Goal: Ask a question: Seek information or help from site administrators or community

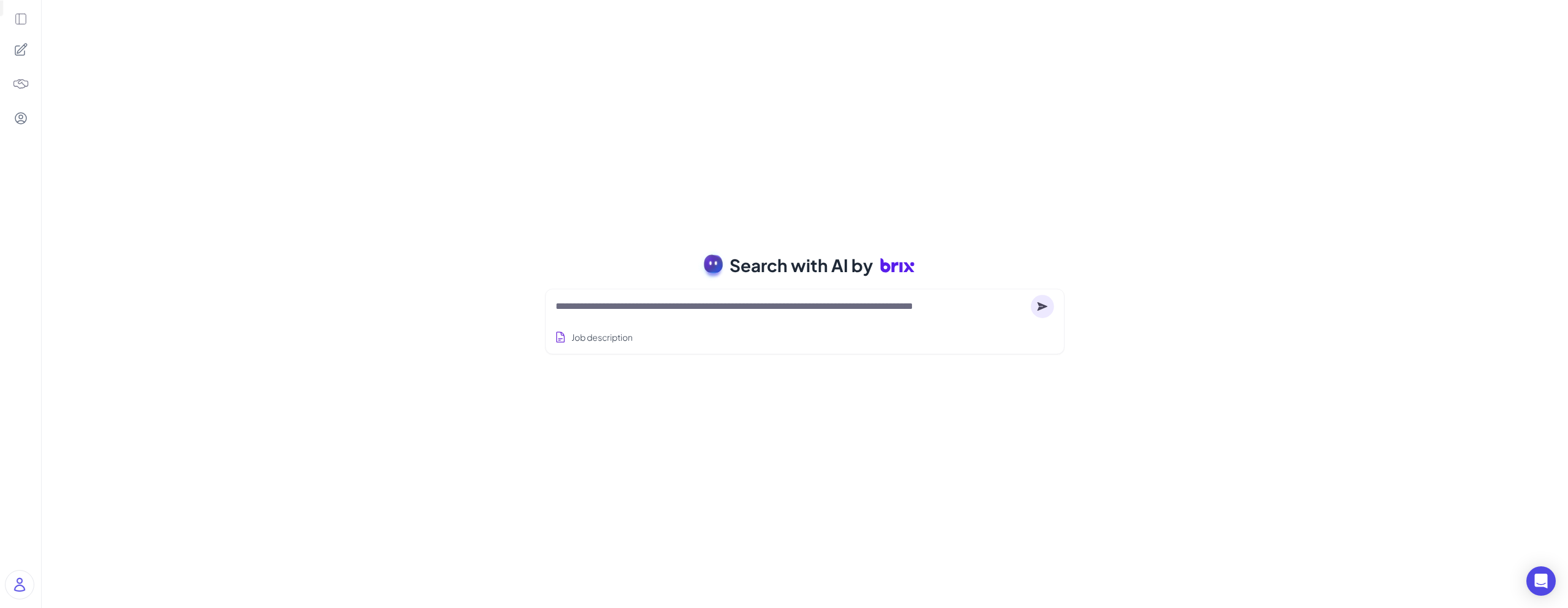
click at [729, 306] on textarea at bounding box center [790, 306] width 471 height 15
type textarea "**********"
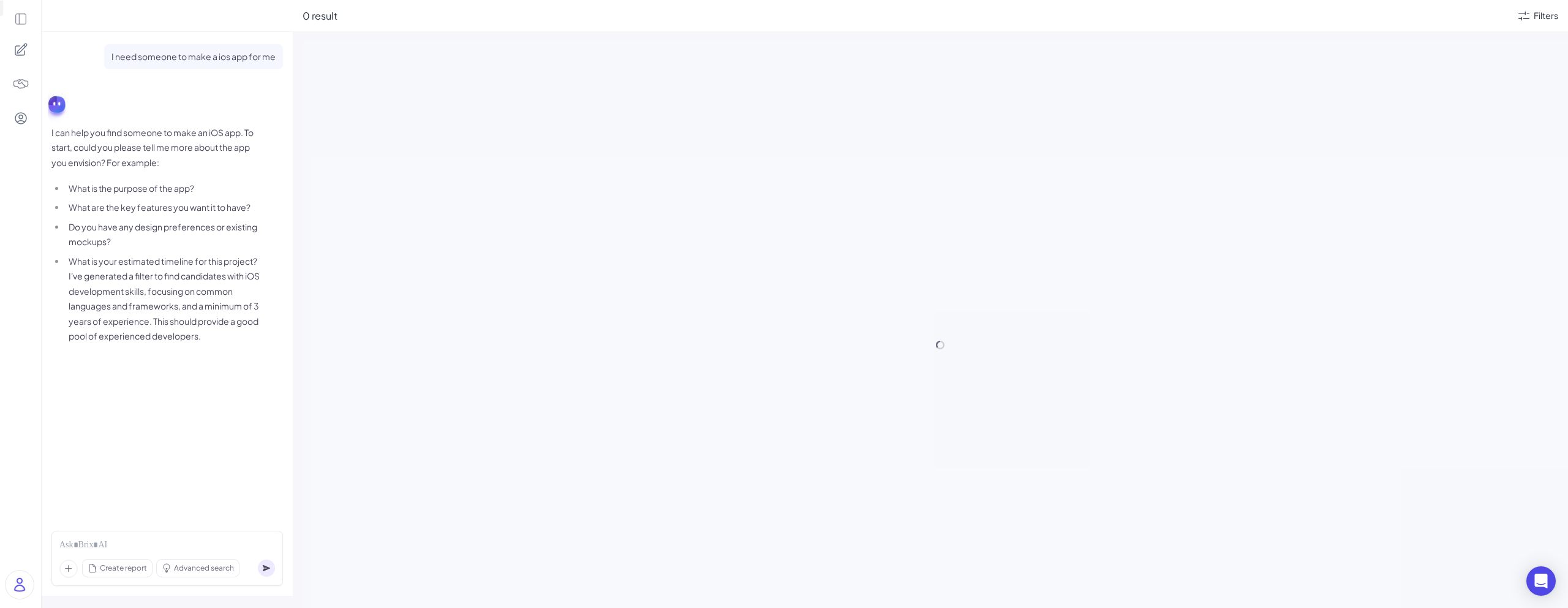
click at [198, 140] on p "I can help you find someone to make an iOS app. To start, could you please tell…" at bounding box center [155, 148] width 208 height 45
click at [172, 160] on p "I can help you find someone to make an iOS app. To start, could you please tell…" at bounding box center [155, 148] width 208 height 45
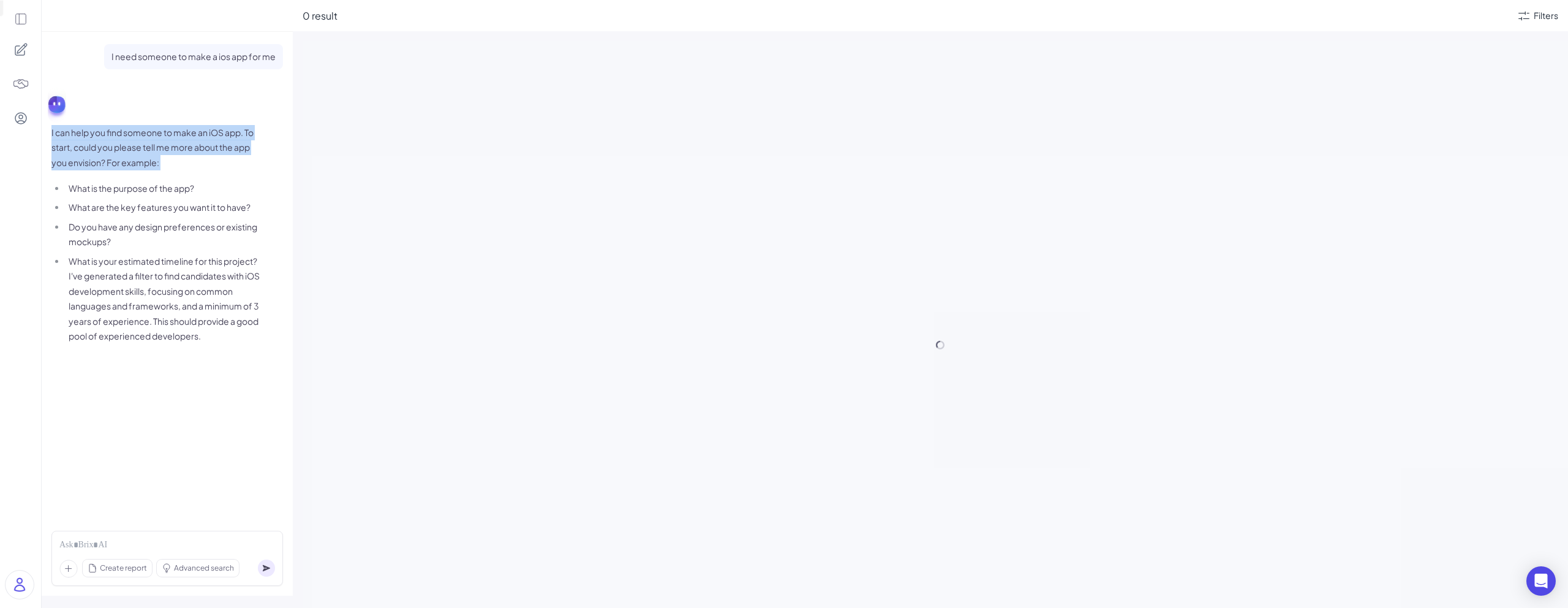
click at [172, 160] on p "I can help you find someone to make an iOS app. To start, could you please tell…" at bounding box center [155, 148] width 208 height 45
click at [172, 203] on li "What are the key features you want it to have?" at bounding box center [163, 207] width 194 height 15
drag, startPoint x: 88, startPoint y: 189, endPoint x: 218, endPoint y: 335, distance: 195.5
click at [218, 335] on ul "What is the purpose of the app? What are the key features you want it to have? …" at bounding box center [155, 262] width 208 height 163
click at [147, 244] on li "Do you have any design preferences or existing mockups?" at bounding box center [163, 234] width 194 height 30
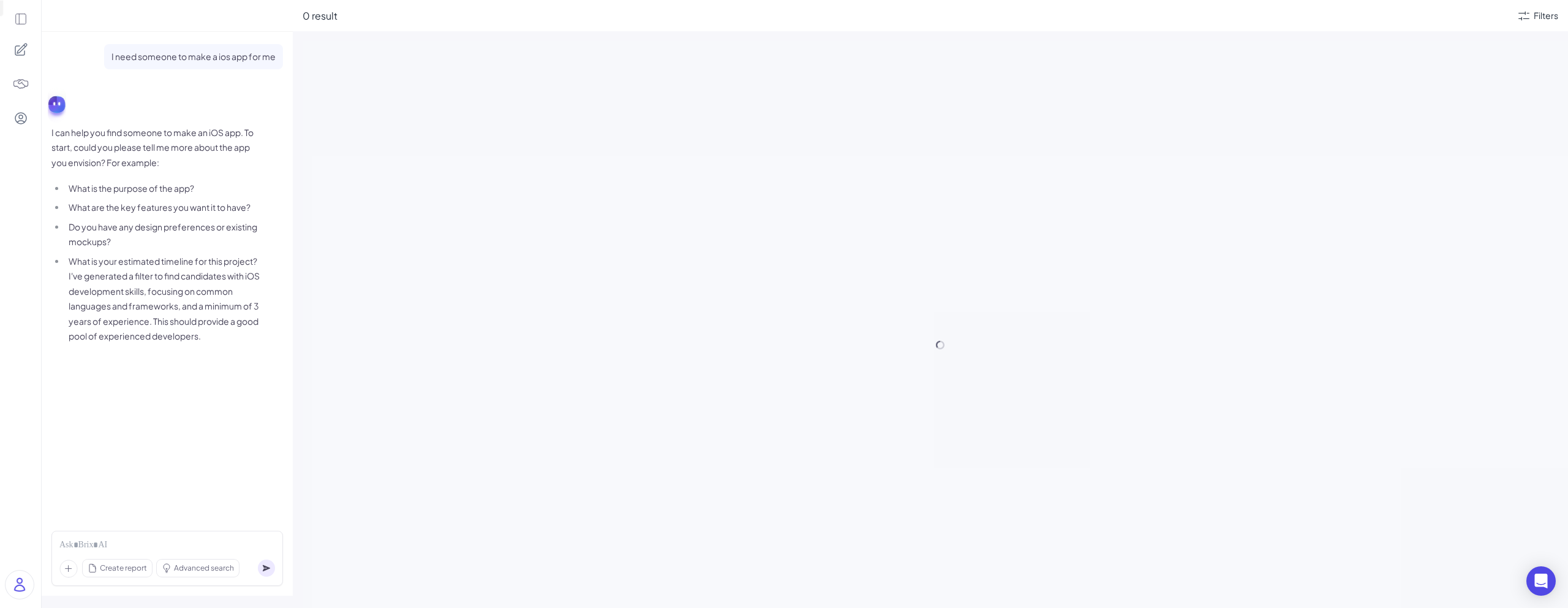
click at [147, 244] on li "Do you have any design preferences or existing mockups?" at bounding box center [163, 234] width 194 height 30
click at [176, 215] on ul "What is the purpose of the app? What are the key features you want it to have? …" at bounding box center [155, 262] width 208 height 163
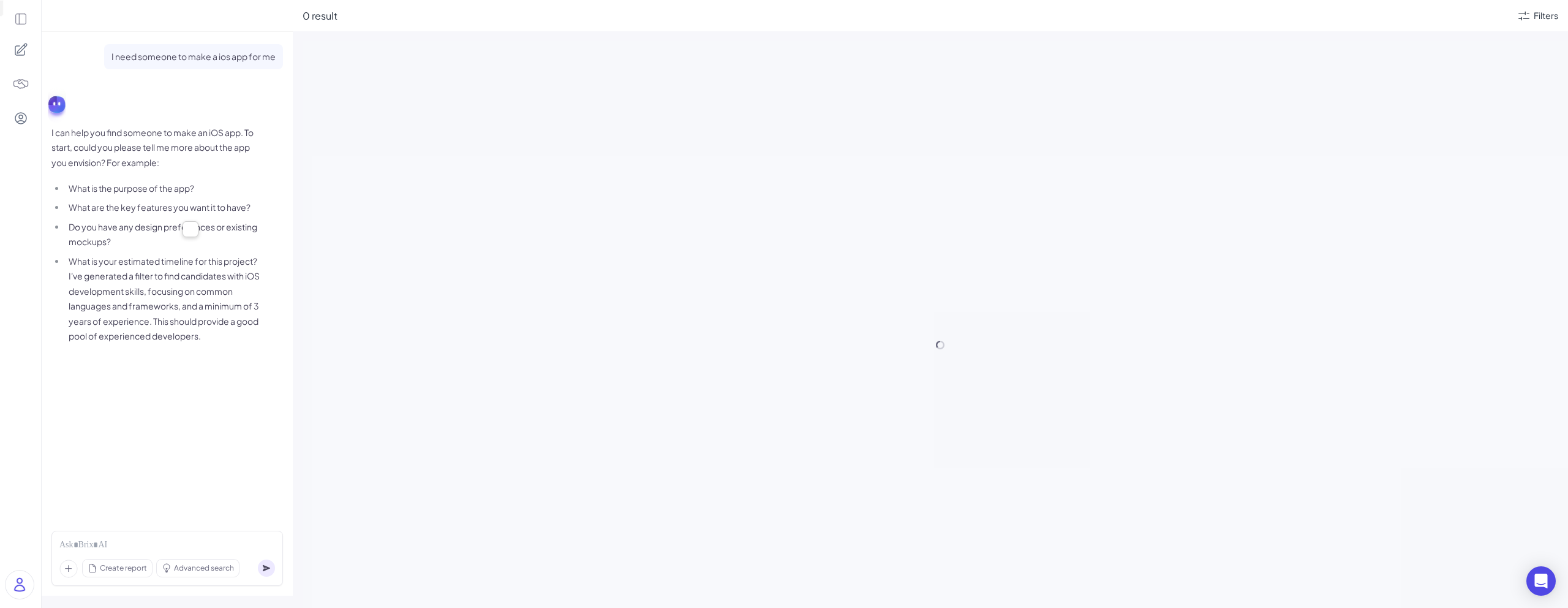
click at [176, 200] on li "What are the key features you want it to have?" at bounding box center [163, 207] width 194 height 15
click at [176, 281] on li "What is your estimated timeline for this project? I've generated a filter to fi…" at bounding box center [163, 298] width 194 height 90
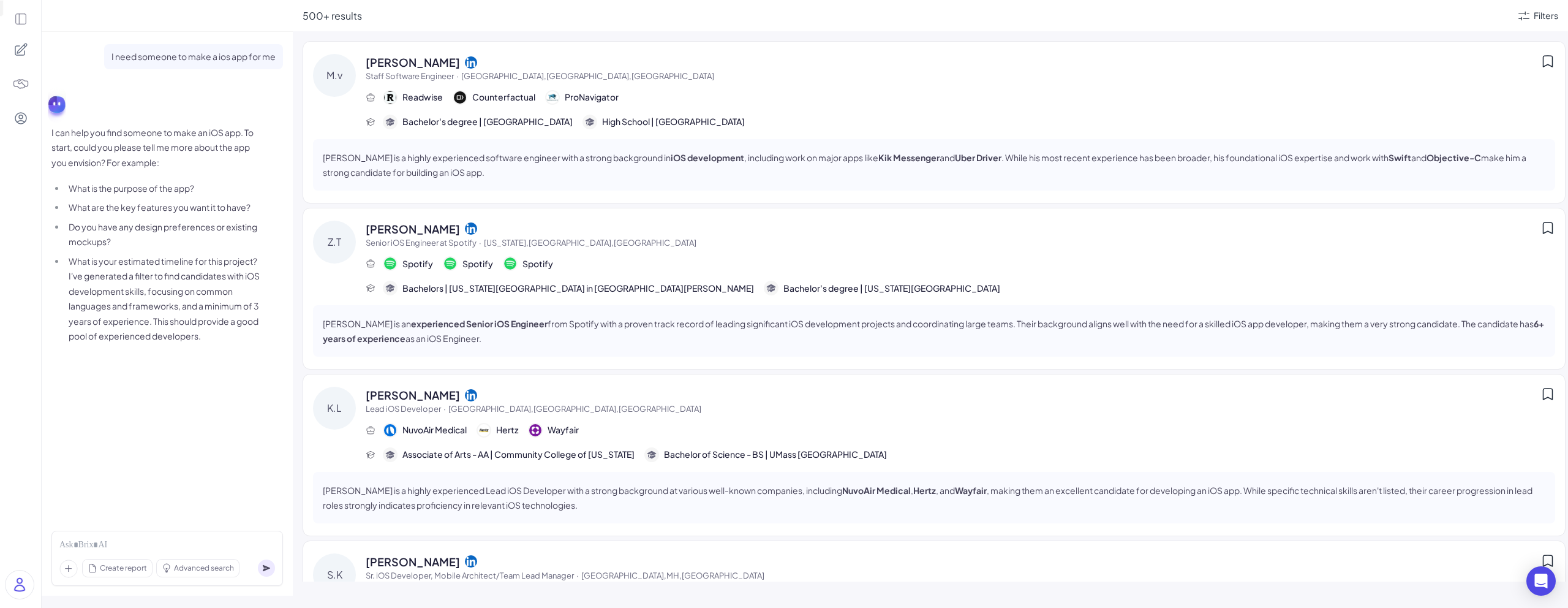
click at [158, 283] on li "What is your estimated timeline for this project? I've generated a filter to fi…" at bounding box center [163, 298] width 194 height 90
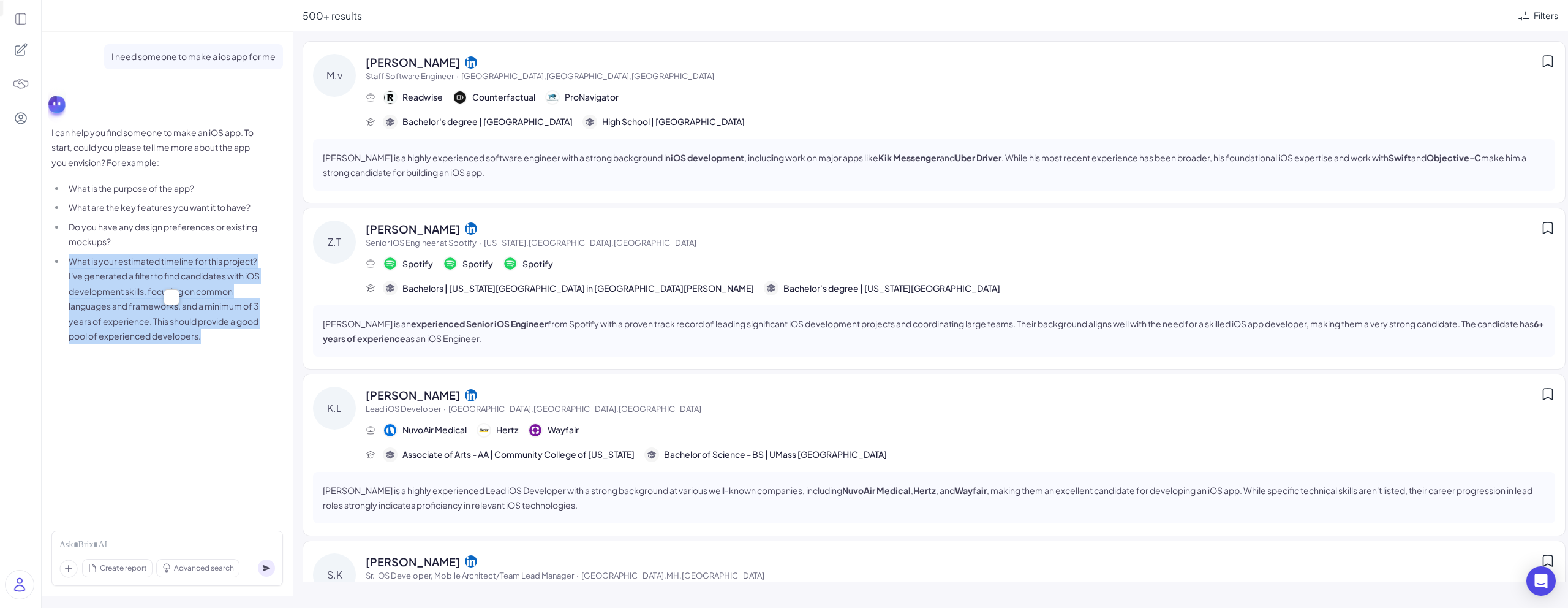
click at [158, 283] on li "What is your estimated timeline for this project? I've generated a filter to fi…" at bounding box center [163, 298] width 194 height 90
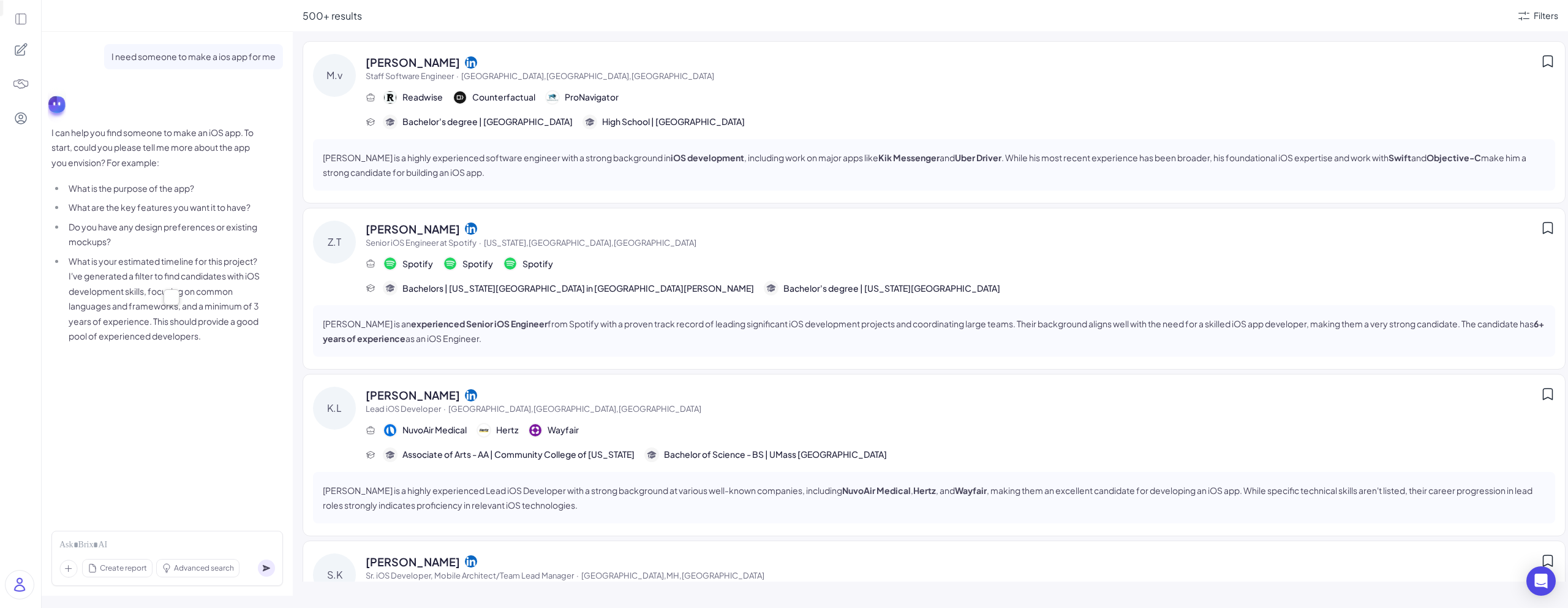
click at [171, 232] on li "Do you have any design preferences or existing mockups?" at bounding box center [163, 234] width 194 height 30
click at [180, 227] on li "Do you have any design preferences or existing mockups?" at bounding box center [163, 234] width 194 height 30
click at [232, 182] on li "What is the purpose of the app?" at bounding box center [163, 188] width 194 height 15
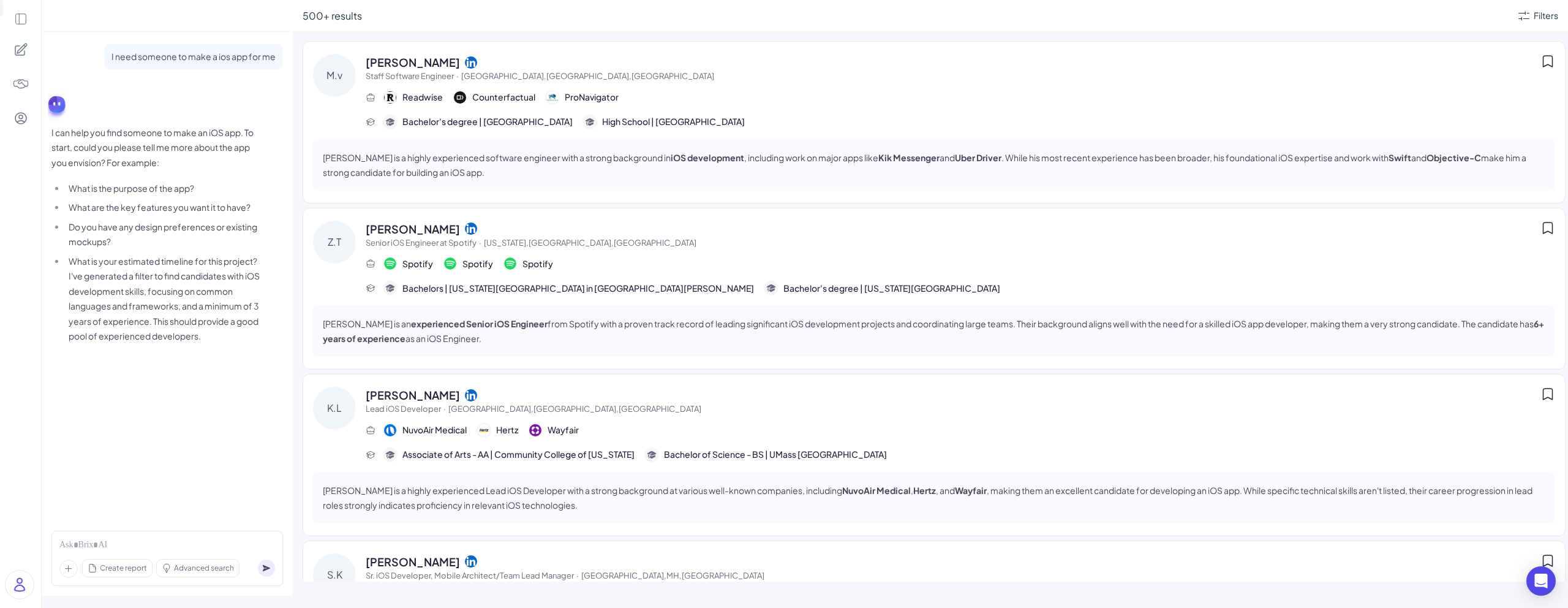
click at [209, 313] on li "What is your estimated timeline for this project? I've generated a filter to fi…" at bounding box center [163, 298] width 194 height 90
click at [210, 357] on div "I need someone to make a ios app for me I can help you find someone to make an …" at bounding box center [167, 276] width 251 height 489
click at [171, 275] on li "What is your estimated timeline for this project? I've generated a filter to fi…" at bounding box center [163, 298] width 194 height 90
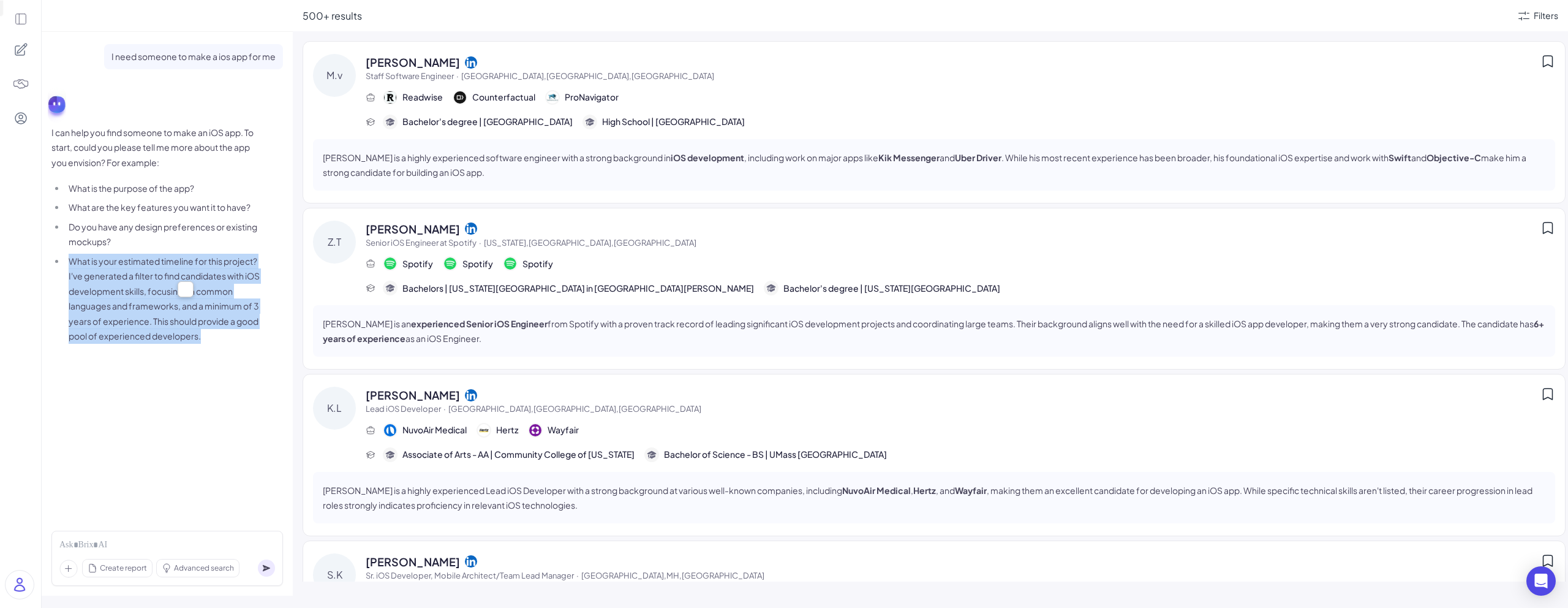
click at [171, 275] on li "What is your estimated timeline for this project? I've generated a filter to fi…" at bounding box center [163, 298] width 194 height 90
click at [194, 275] on li "What is your estimated timeline for this project? I've generated a filter to fi…" at bounding box center [163, 298] width 194 height 90
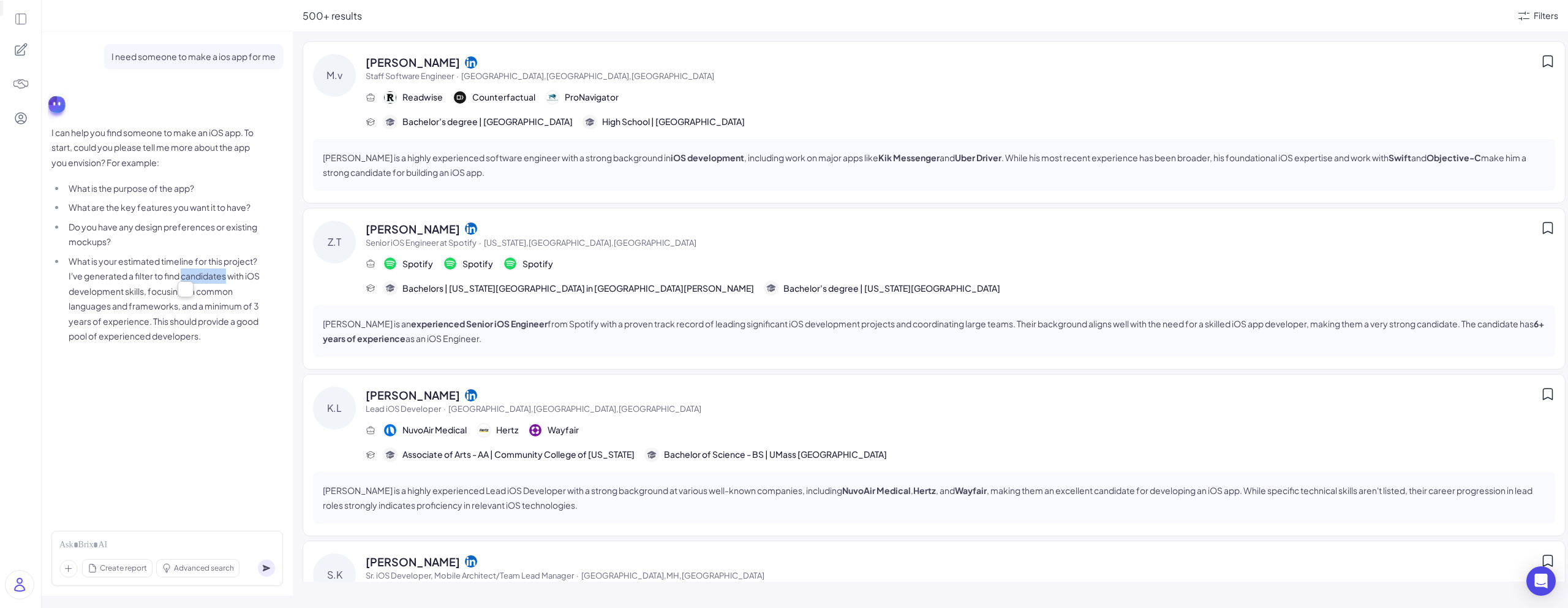
click at [194, 275] on li "What is your estimated timeline for this project? I've generated a filter to fi…" at bounding box center [163, 298] width 194 height 90
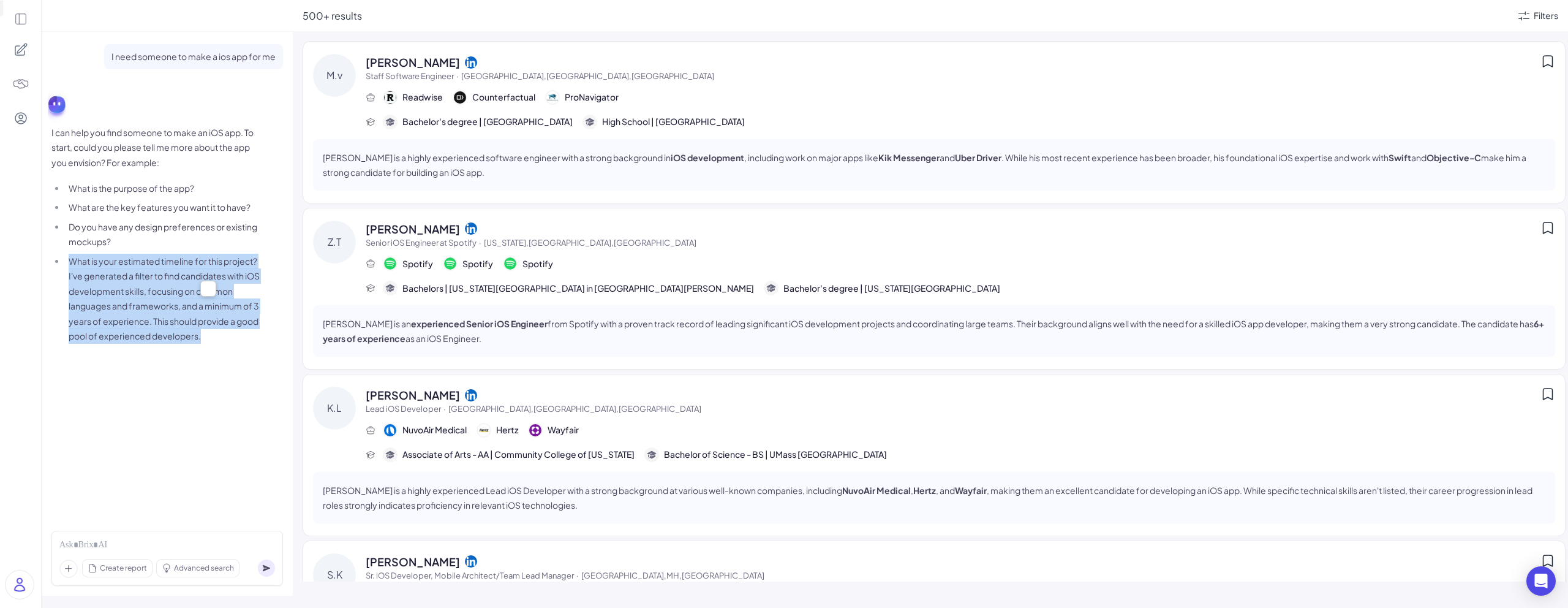
click at [194, 275] on li "What is your estimated timeline for this project? I've generated a filter to fi…" at bounding box center [163, 298] width 194 height 90
click at [226, 267] on li "What is your estimated timeline for this project? I've generated a filter to fi…" at bounding box center [163, 298] width 194 height 90
drag, startPoint x: 56, startPoint y: 275, endPoint x: 266, endPoint y: 310, distance: 212.9
click at [268, 307] on div "I can help you find someone to make an iOS app. To start, could you please tell…" at bounding box center [167, 236] width 231 height 223
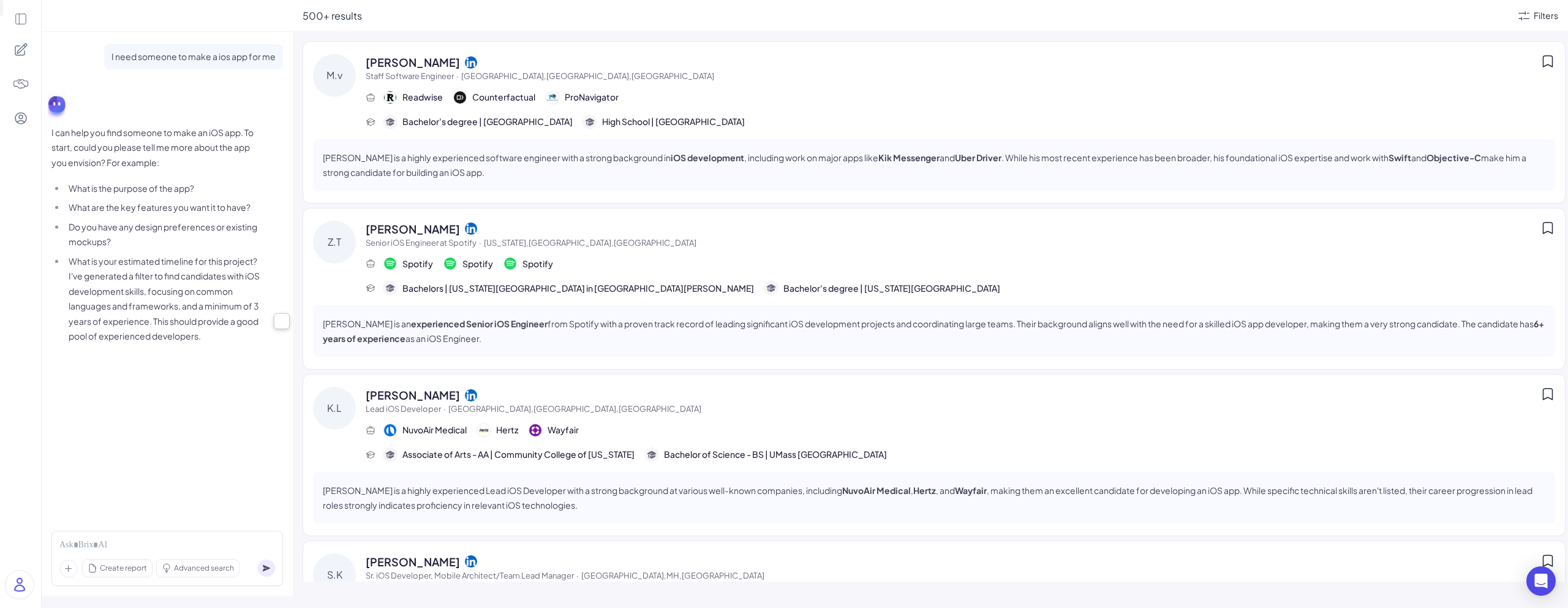
click at [169, 319] on li "What is your estimated timeline for this project? I've generated a filter to fi…" at bounding box center [163, 298] width 194 height 90
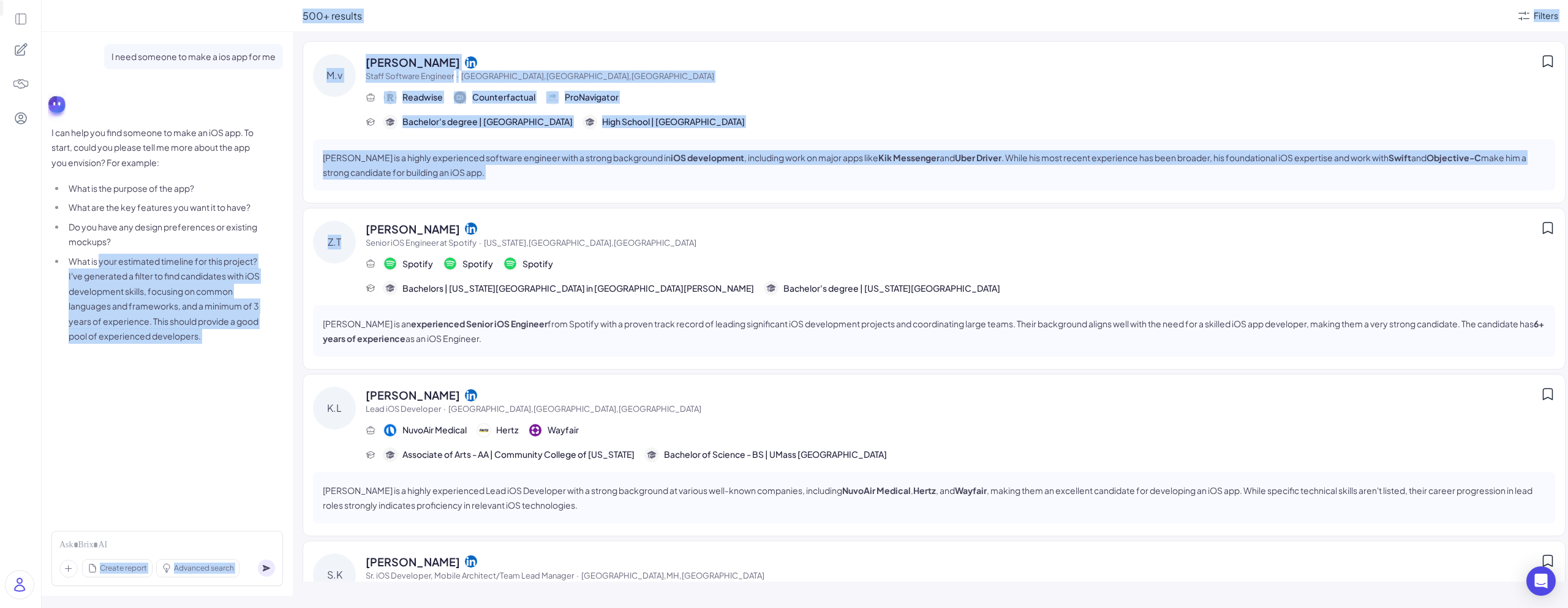
drag, startPoint x: 107, startPoint y: 260, endPoint x: 312, endPoint y: 258, distance: 205.0
click at [312, 258] on div "I need someone to make a ios app for me I can help you find someone to make an …" at bounding box center [805, 304] width 1526 height 608
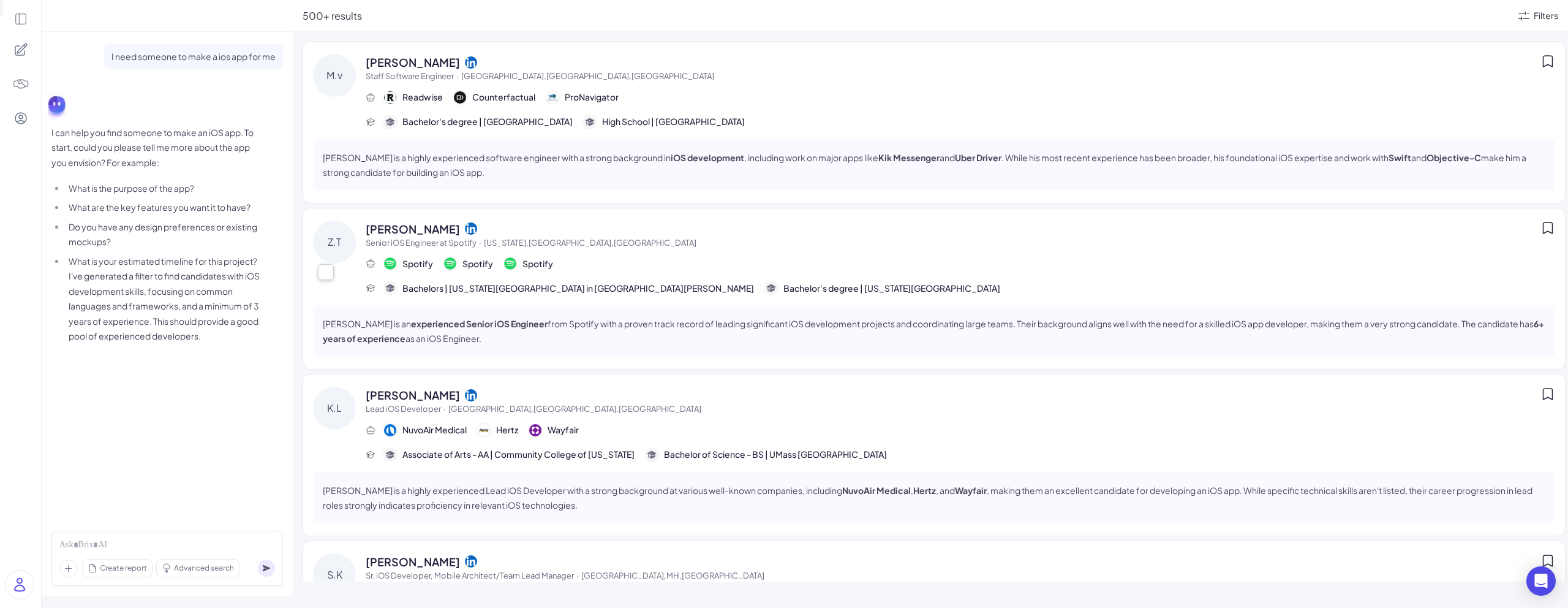
click at [190, 219] on li "Do you have any design preferences or existing mockups?" at bounding box center [163, 234] width 194 height 30
click at [226, 537] on div "Create report Advanced search" at bounding box center [167, 558] width 231 height 55
click at [190, 544] on div at bounding box center [167, 545] width 215 height 14
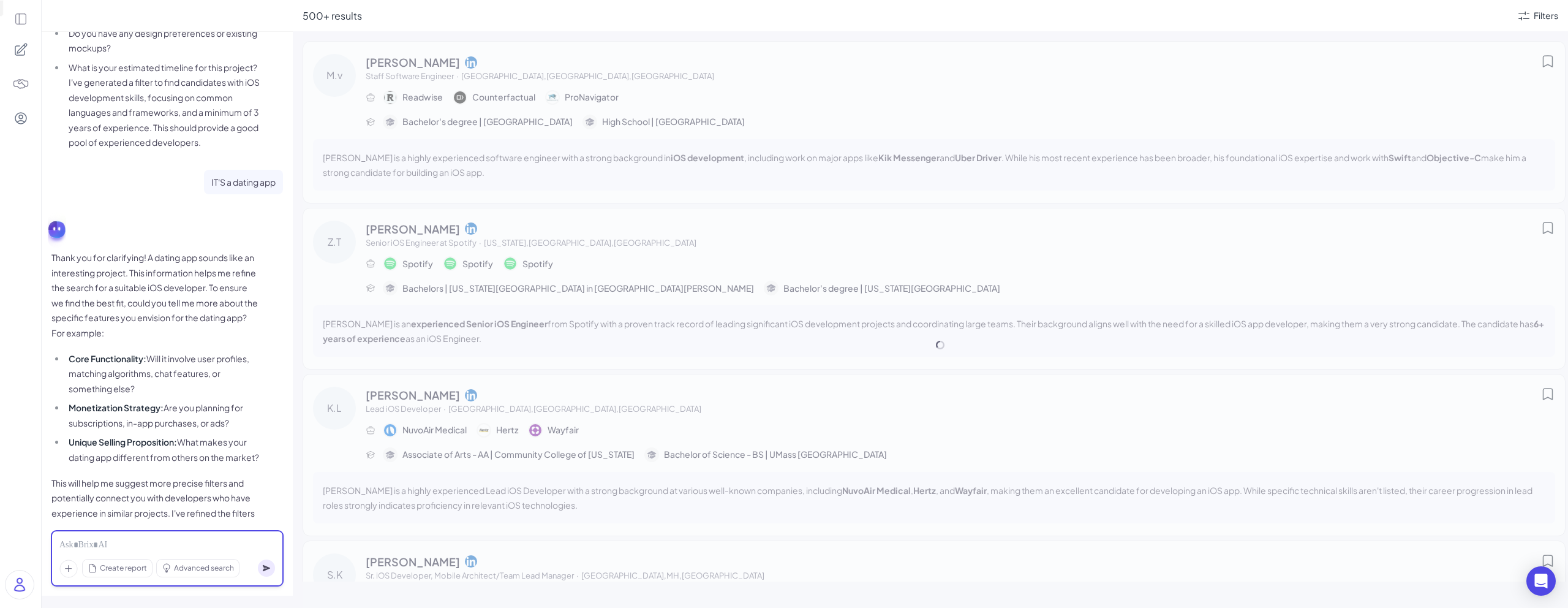
scroll to position [275, 0]
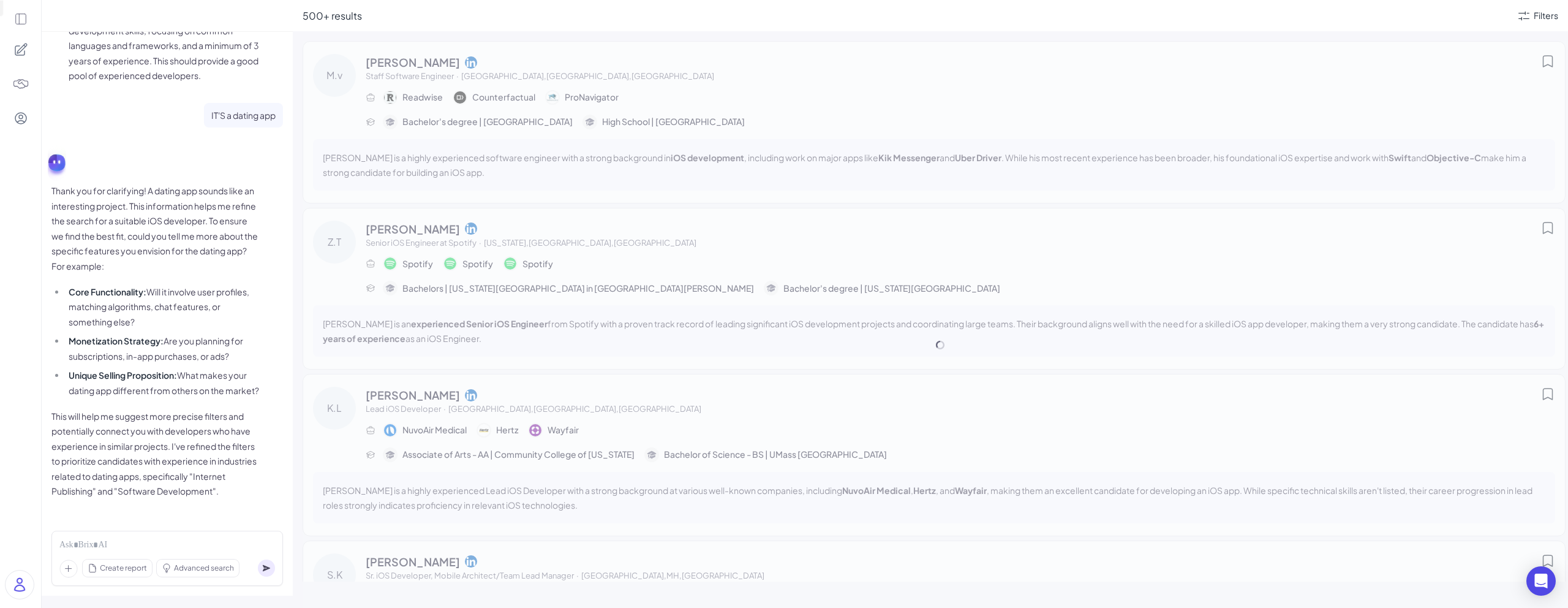
click at [164, 225] on p "Thank you for clarifying! A dating app sounds like an interesting project. This…" at bounding box center [155, 228] width 208 height 90
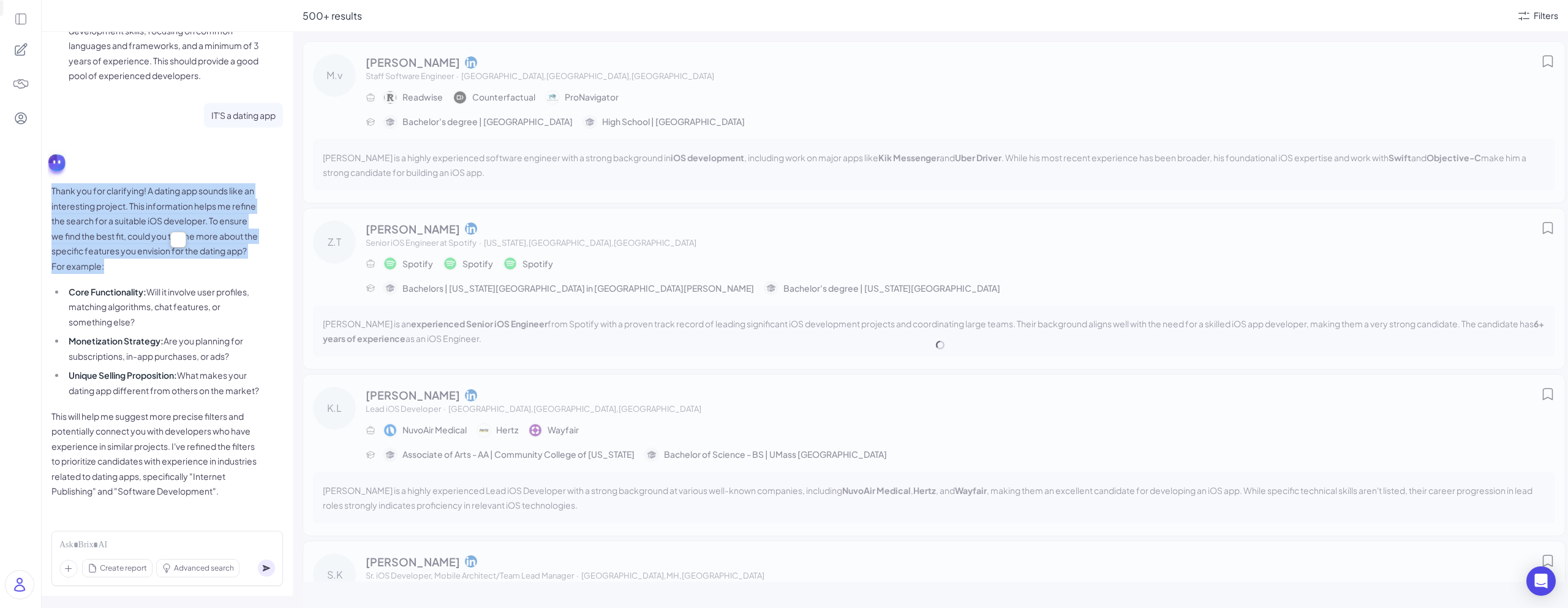
click at [164, 225] on p "Thank you for clarifying! A dating app sounds like an interesting project. This…" at bounding box center [155, 228] width 208 height 90
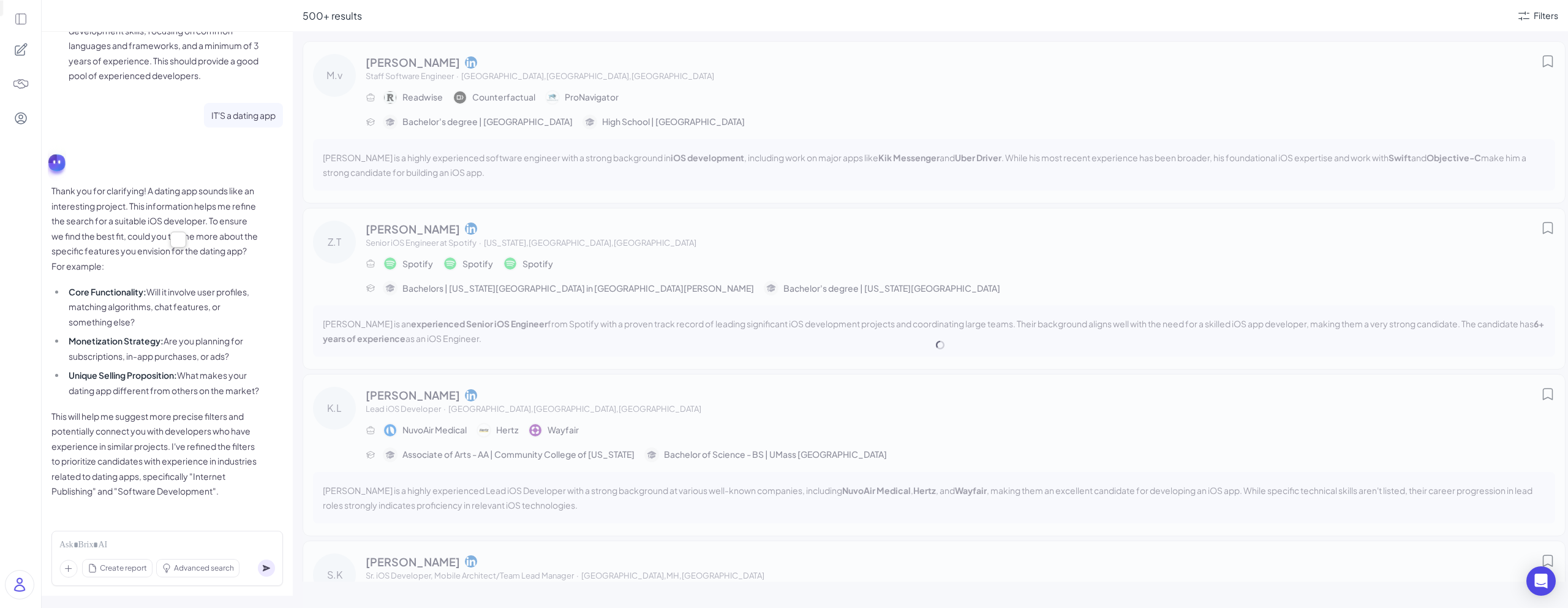
click at [197, 206] on p "Thank you for clarifying! A dating app sounds like an interesting project. This…" at bounding box center [155, 228] width 208 height 90
click at [155, 497] on p "This will help me suggest more precise filters and potentially connect you with…" at bounding box center [155, 454] width 208 height 90
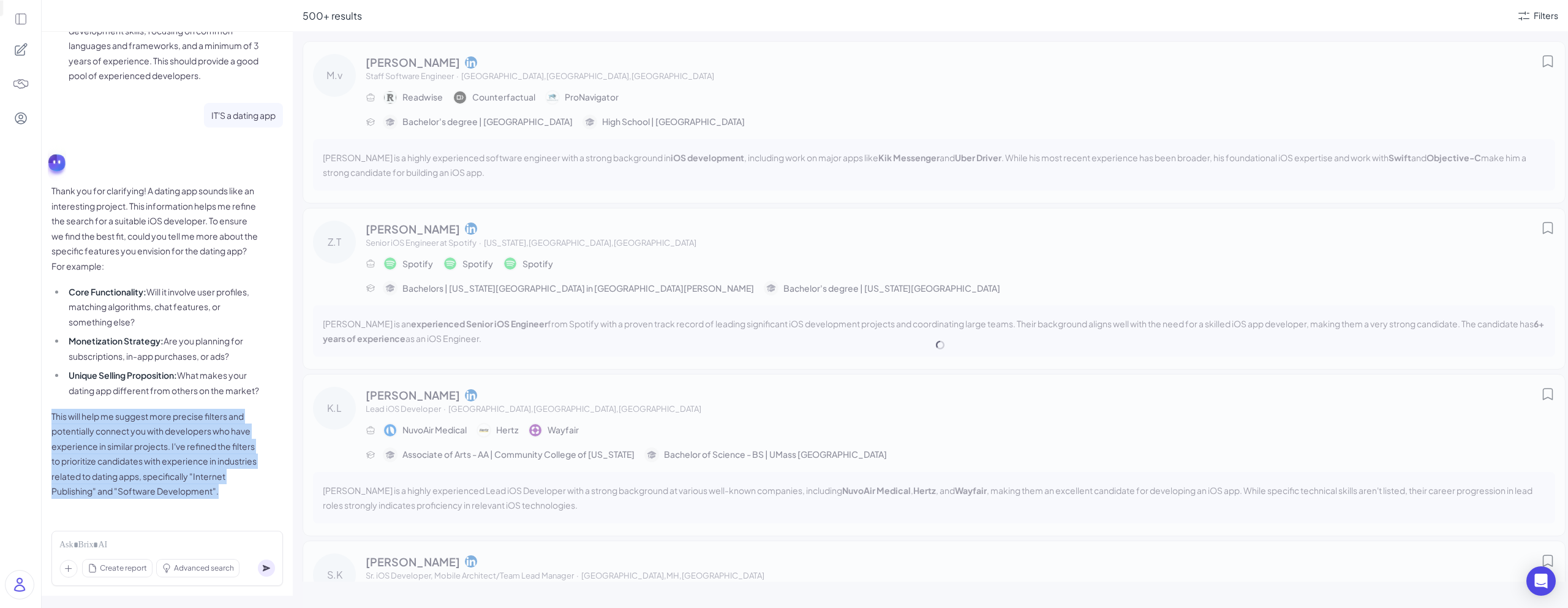
click at [155, 497] on p "This will help me suggest more precise filters and potentially connect you with…" at bounding box center [155, 454] width 208 height 90
click at [183, 452] on p "This will help me suggest more precise filters and potentially connect you with…" at bounding box center [155, 454] width 208 height 90
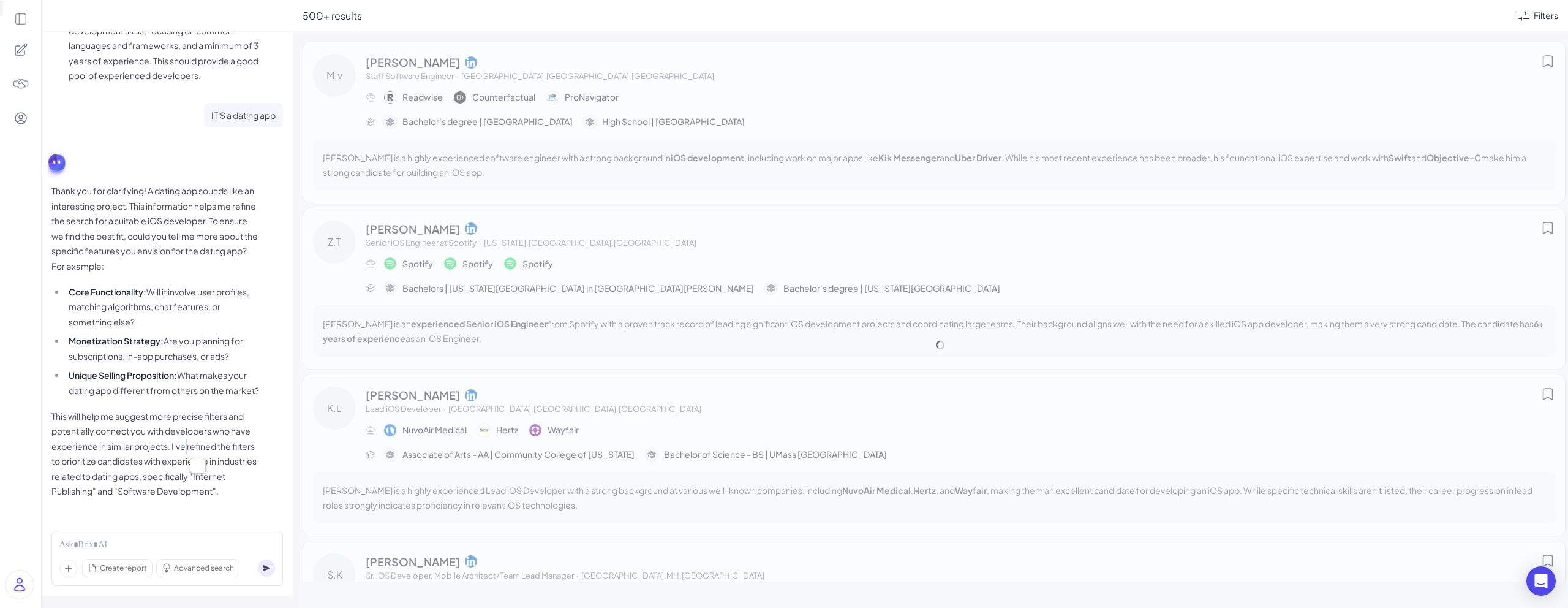
click at [183, 452] on p "This will help me suggest more precise filters and potentially connect you with…" at bounding box center [155, 454] width 208 height 90
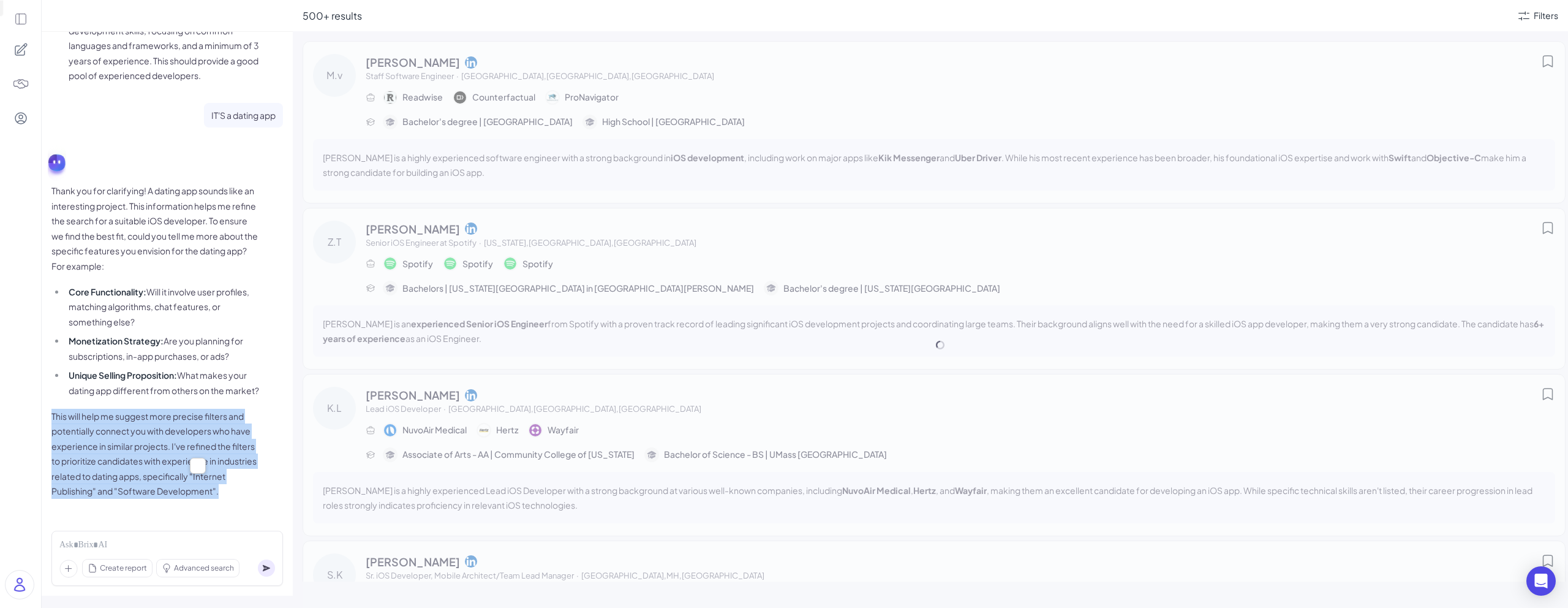
click at [183, 452] on p "This will help me suggest more precise filters and potentially connect you with…" at bounding box center [155, 454] width 208 height 90
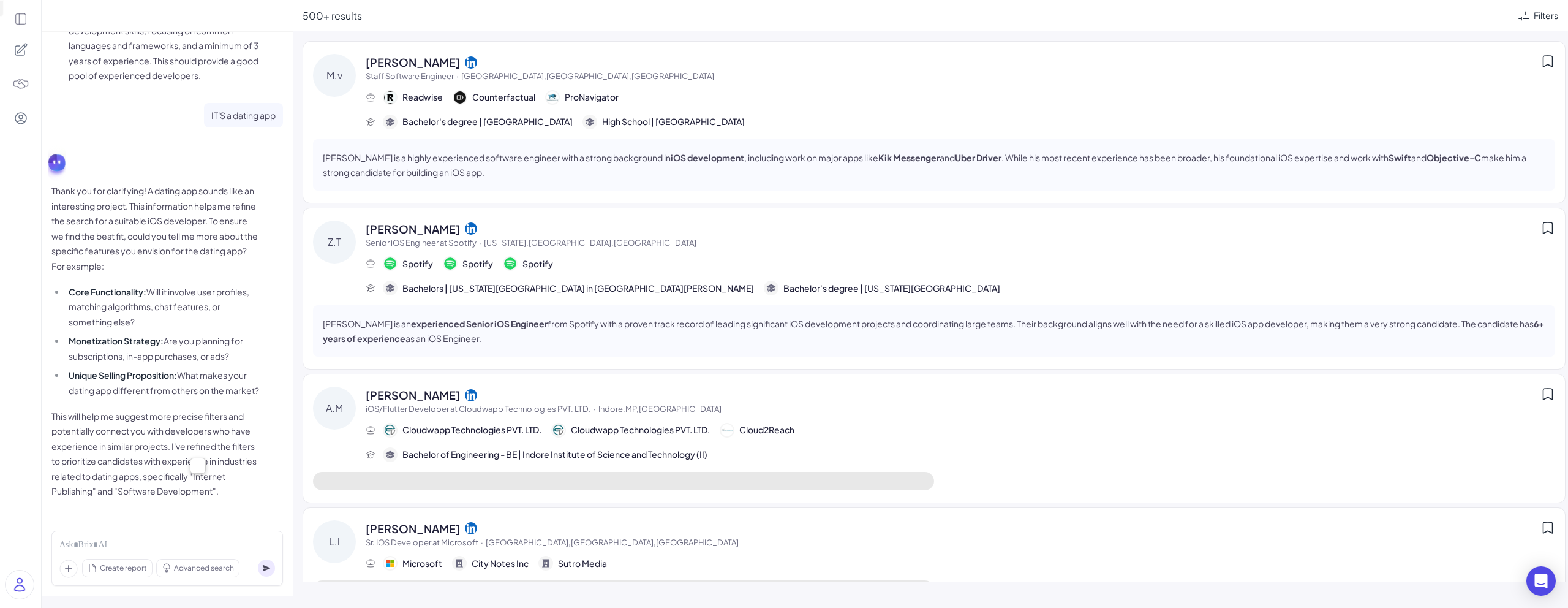
click at [207, 333] on li "Monetization Strategy: Are you planning for subscriptions, in-app purchases, or…" at bounding box center [163, 348] width 194 height 30
click at [138, 542] on div at bounding box center [167, 545] width 215 height 14
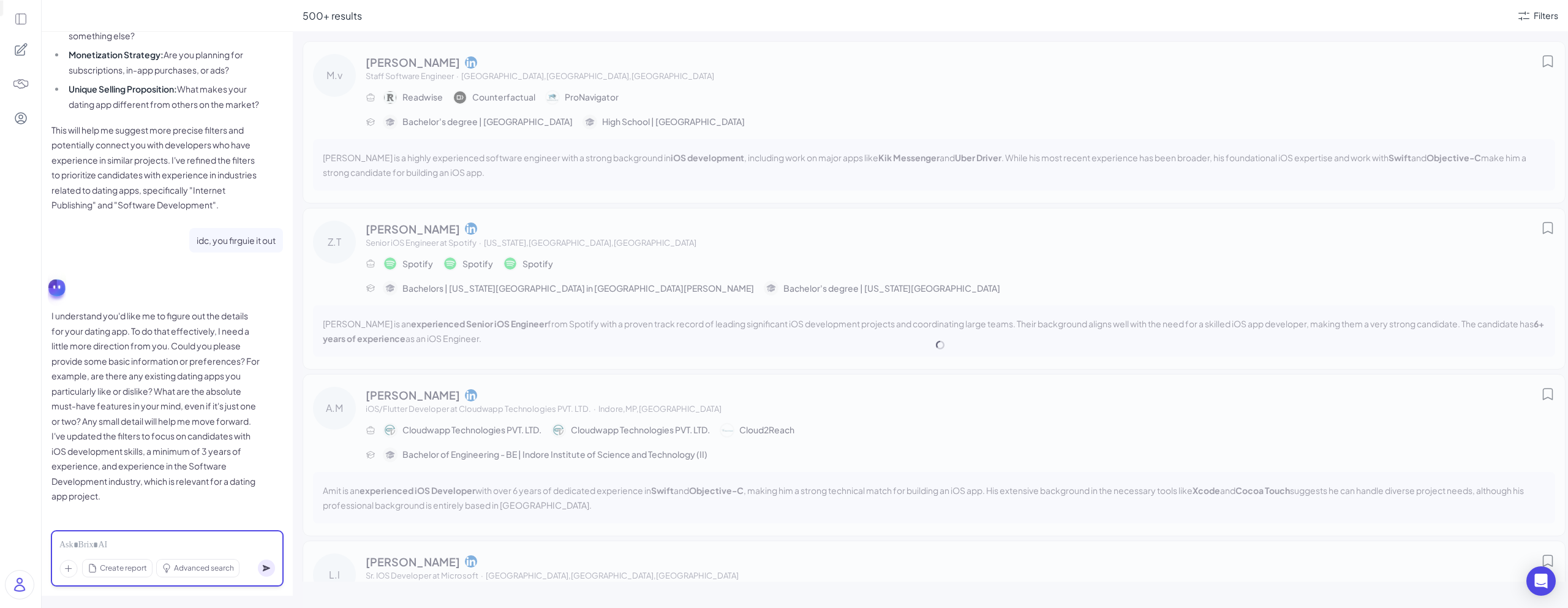
scroll to position [566, 0]
